Goal: Transaction & Acquisition: Purchase product/service

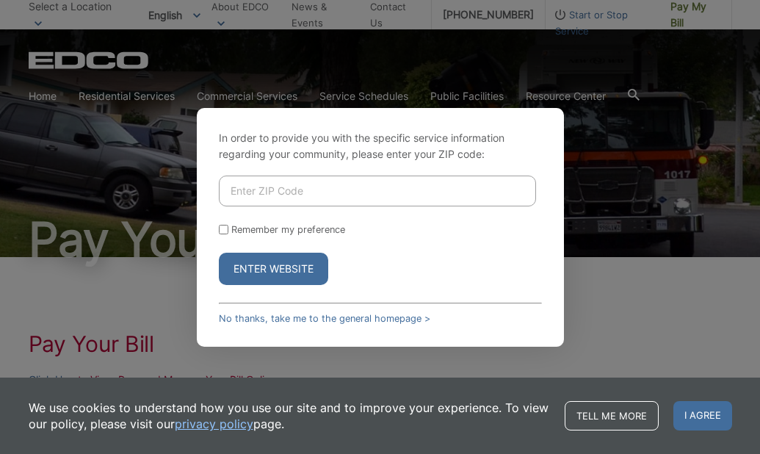
click at [235, 188] on input "Enter ZIP Code" at bounding box center [377, 191] width 317 height 31
click at [697, 140] on div "In order to provide you with the specific service information regarding your co…" at bounding box center [380, 227] width 760 height 454
click at [229, 187] on input "Enter ZIP Code" at bounding box center [377, 191] width 317 height 31
type input "90623"
click at [276, 267] on button "Enter Website" at bounding box center [273, 269] width 109 height 32
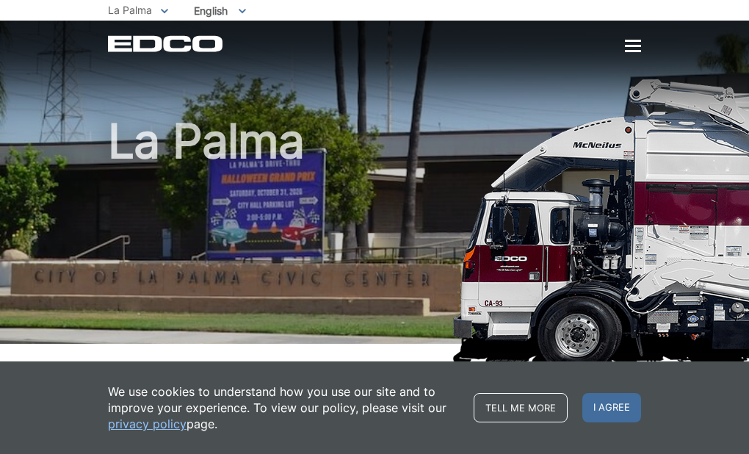
click at [635, 47] on div at bounding box center [633, 46] width 16 height 2
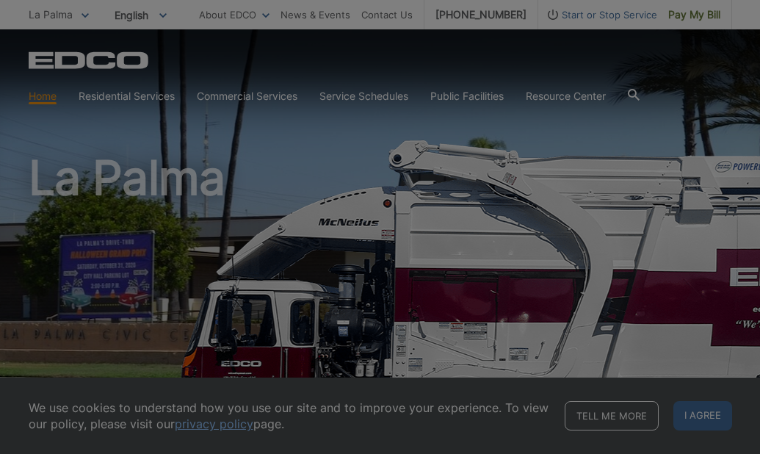
click at [693, 18] on div at bounding box center [380, 227] width 760 height 454
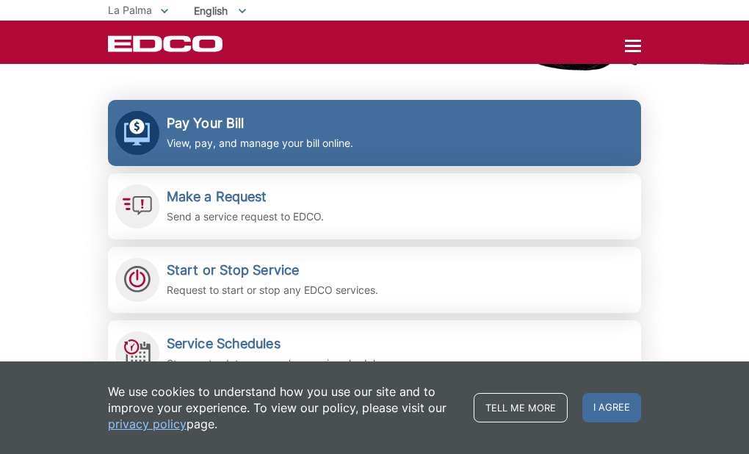
scroll to position [322, 0]
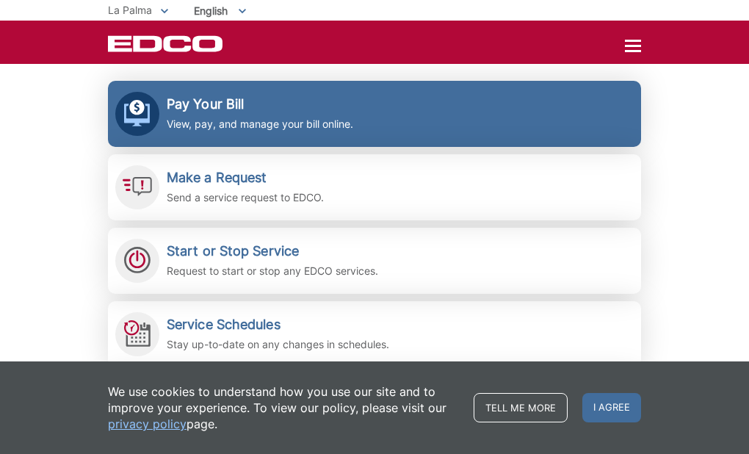
click at [268, 118] on p "View, pay, and manage your bill online." at bounding box center [260, 124] width 187 height 16
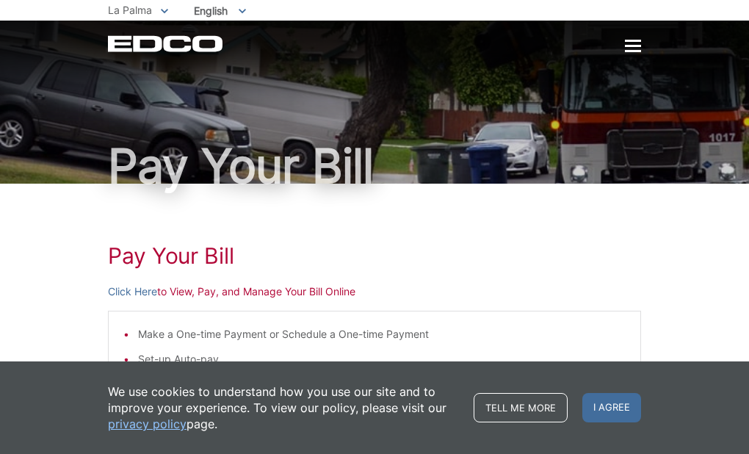
click at [166, 422] on link "privacy policy" at bounding box center [147, 424] width 79 height 16
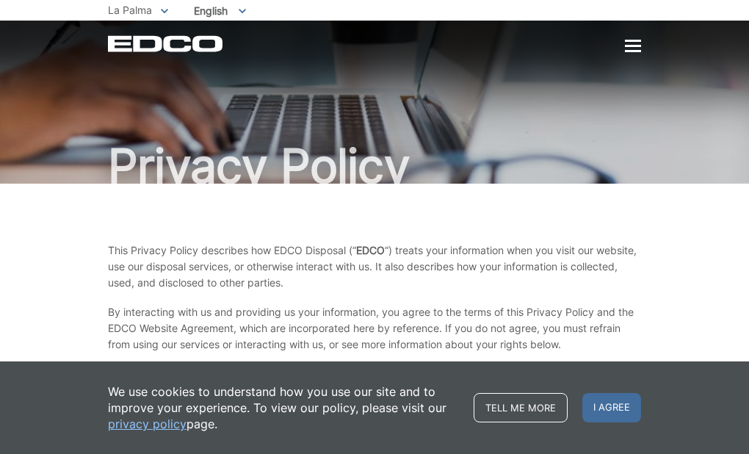
drag, startPoint x: 599, startPoint y: 408, endPoint x: 582, endPoint y: 398, distance: 19.4
click at [600, 407] on span "I agree" at bounding box center [612, 407] width 59 height 29
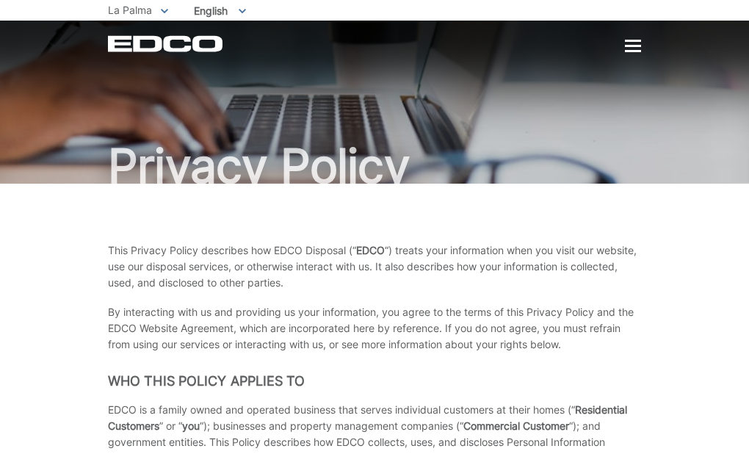
click at [641, 43] on div at bounding box center [633, 46] width 16 height 12
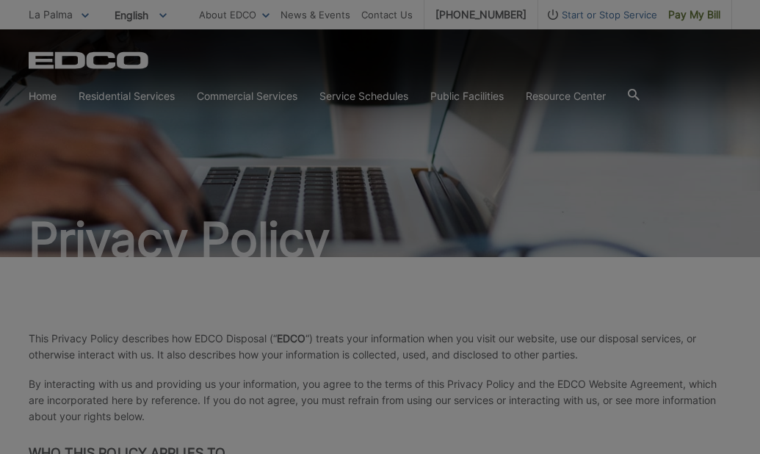
click at [685, 14] on div at bounding box center [380, 227] width 760 height 454
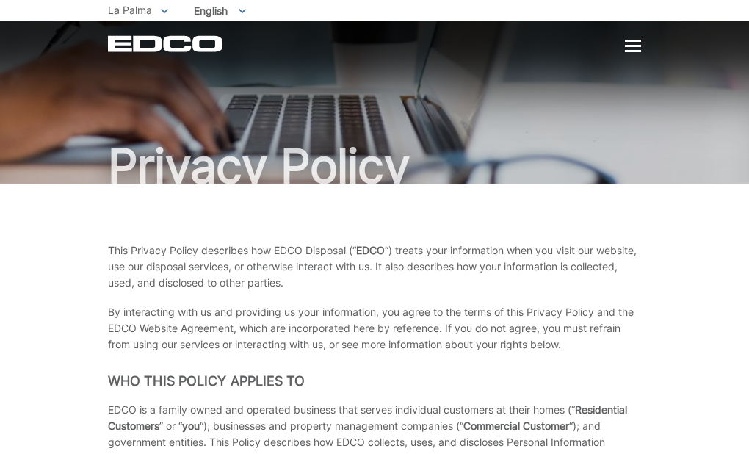
click at [147, 10] on span "La Palma" at bounding box center [130, 10] width 44 height 12
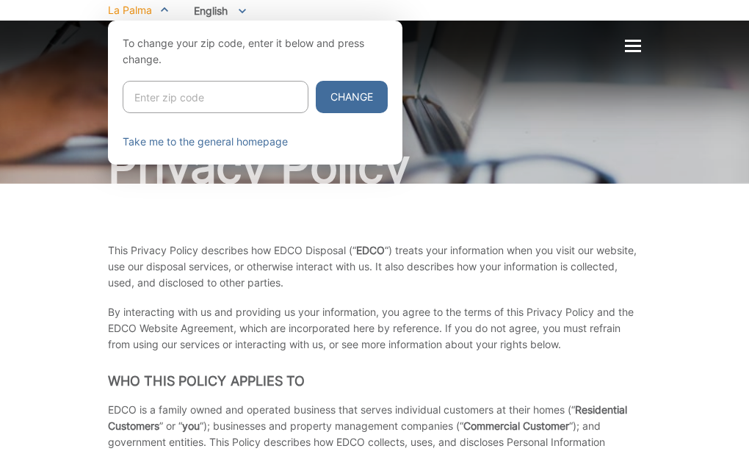
click at [525, 98] on div at bounding box center [374, 248] width 749 height 454
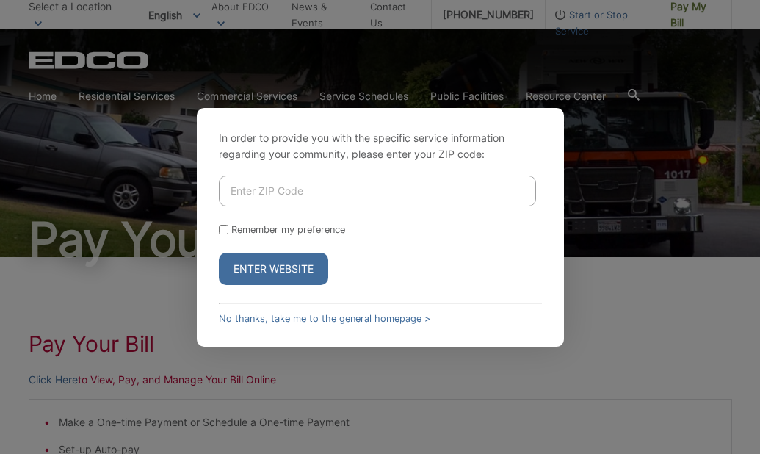
click at [259, 190] on input "Enter ZIP Code" at bounding box center [377, 191] width 317 height 31
type input "90623"
click at [282, 267] on button "Enter Website" at bounding box center [273, 269] width 109 height 32
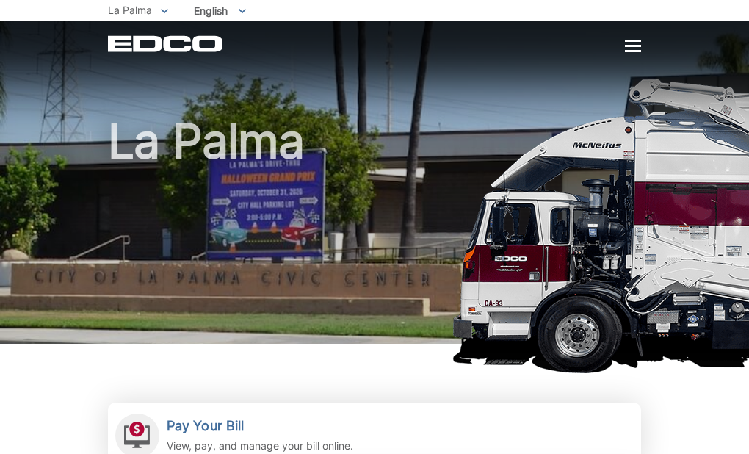
scroll to position [97, 0]
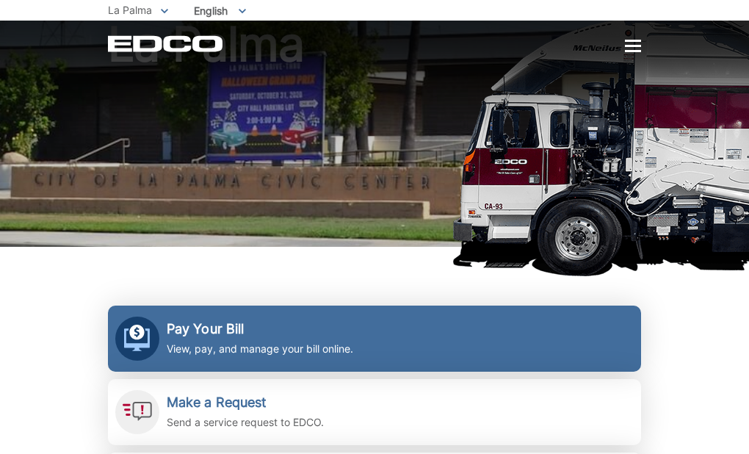
click at [224, 338] on div "Pay Your Bill View, pay, and manage your bill online." at bounding box center [260, 339] width 187 height 36
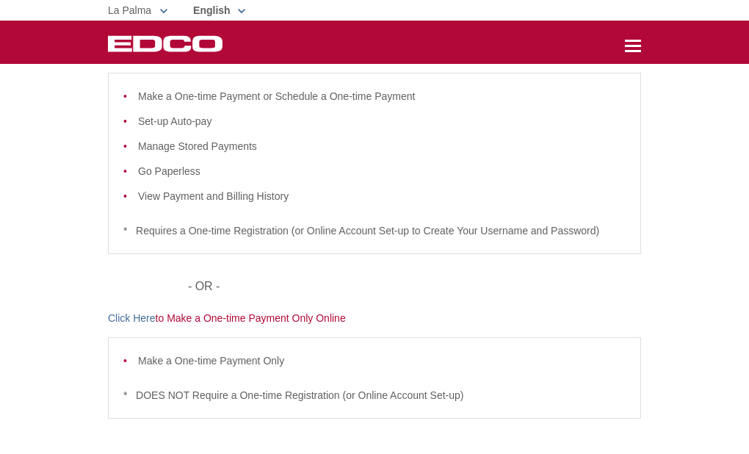
scroll to position [109, 0]
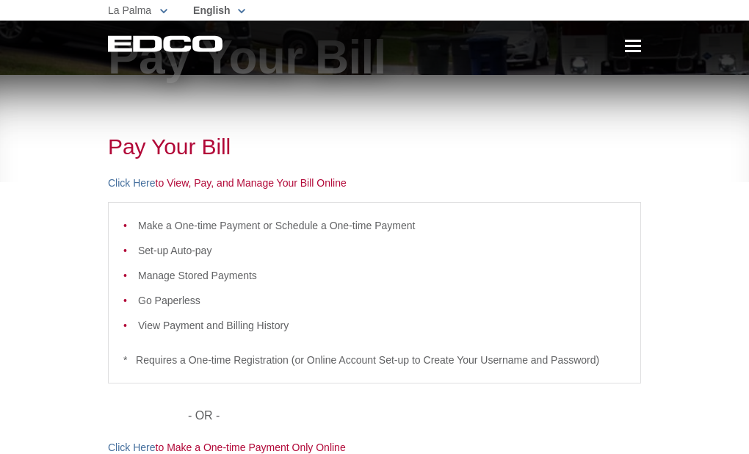
click at [145, 325] on li "View Payment and Billing History" at bounding box center [382, 325] width 488 height 16
click at [182, 184] on p "Click Here to View, Pay, and Manage Your Bill Online" at bounding box center [374, 183] width 533 height 16
click at [146, 183] on link "Click Here" at bounding box center [132, 183] width 48 height 16
